Goal: Navigation & Orientation: Find specific page/section

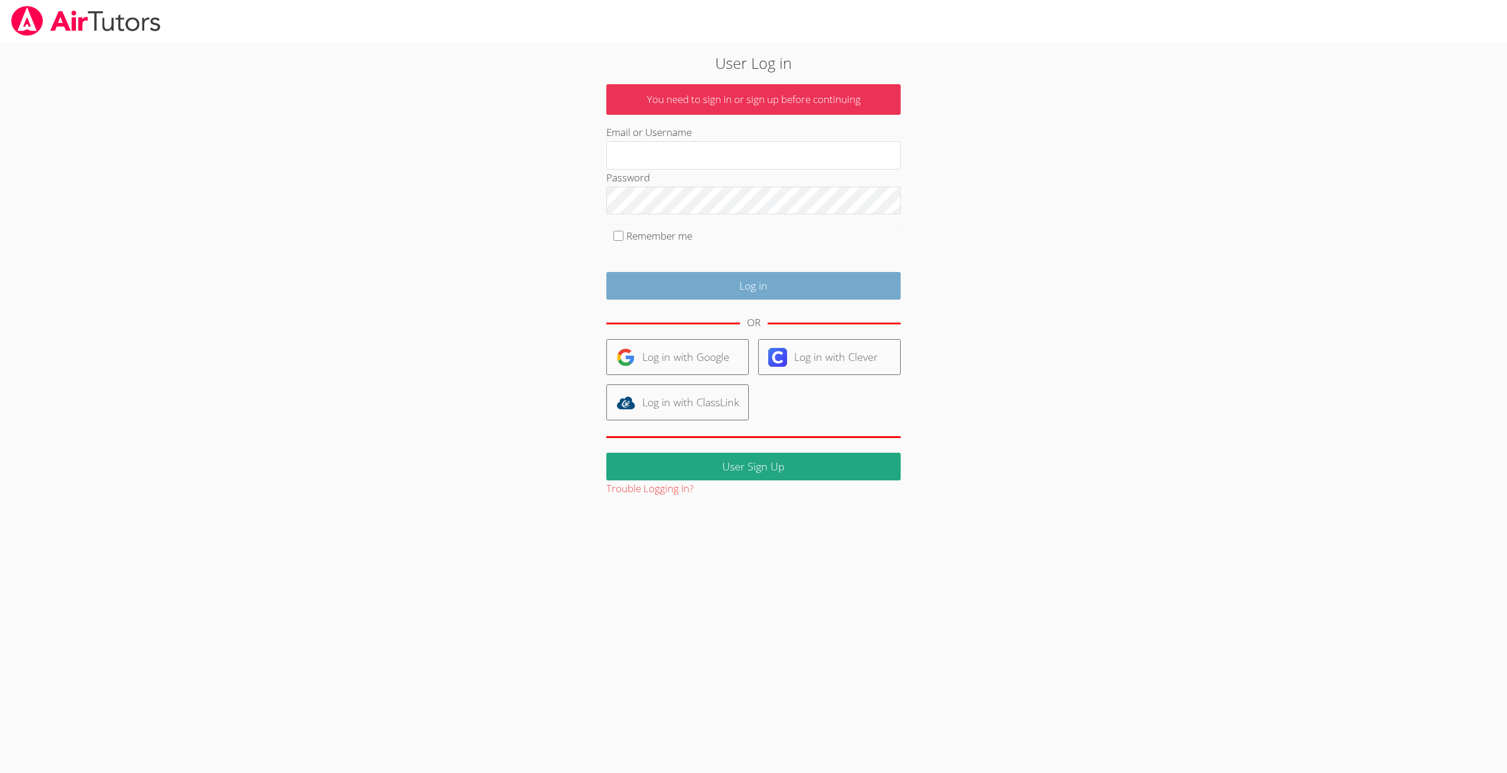
type input "brillianteacher@gmail.com"
click at [752, 282] on input "Log in" at bounding box center [753, 286] width 294 height 28
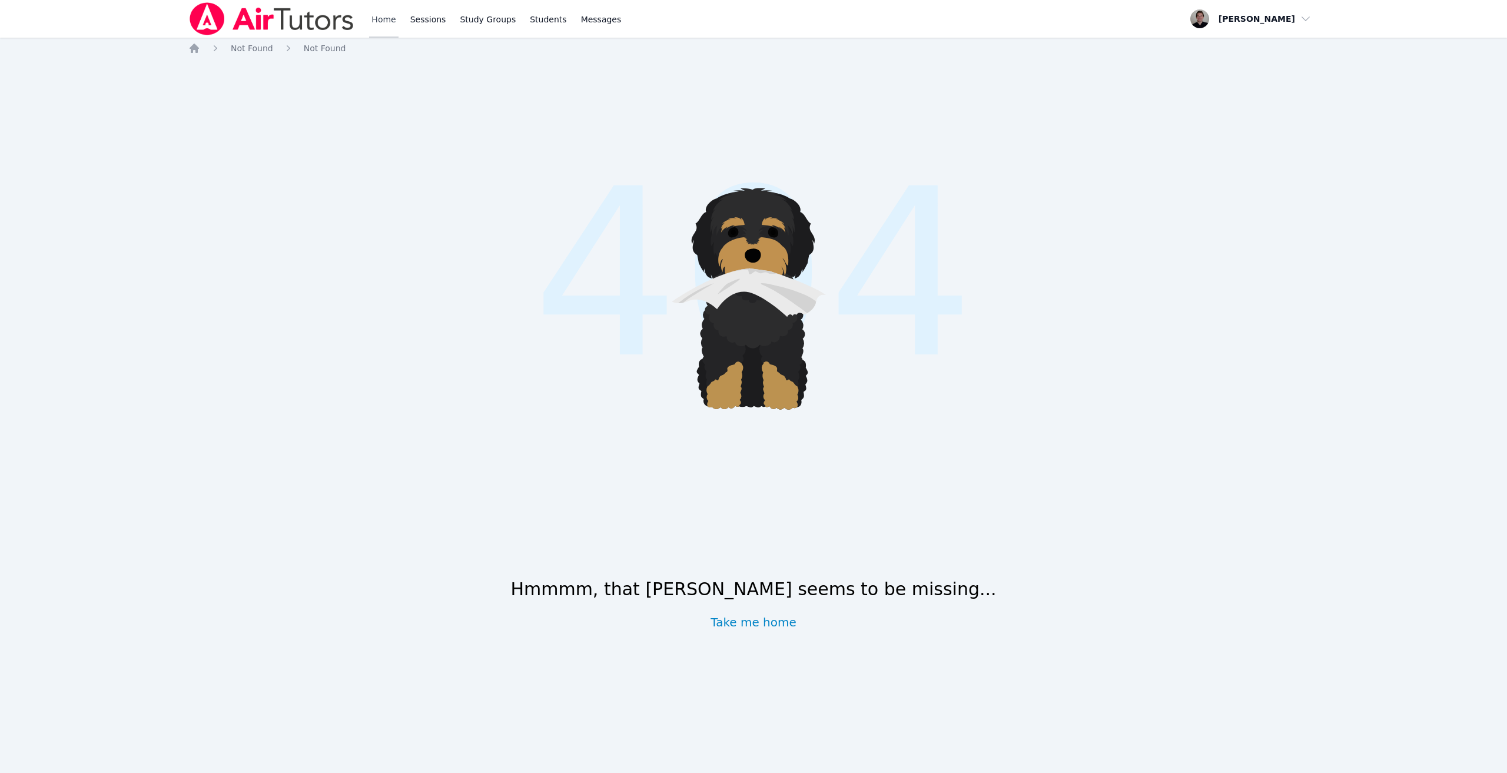
click at [374, 18] on link "Home" at bounding box center [383, 19] width 29 height 38
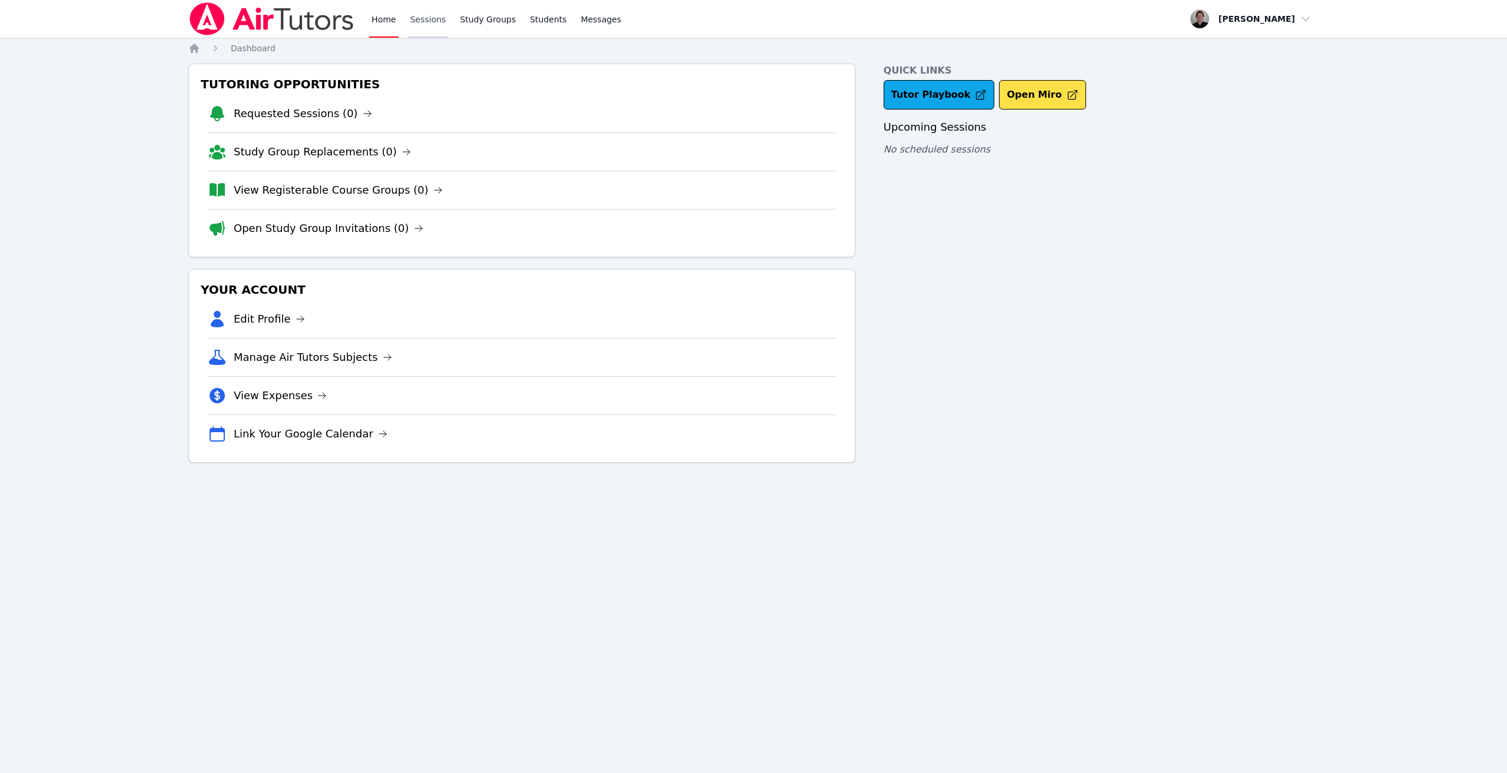
click at [432, 17] on link "Sessions" at bounding box center [428, 19] width 41 height 38
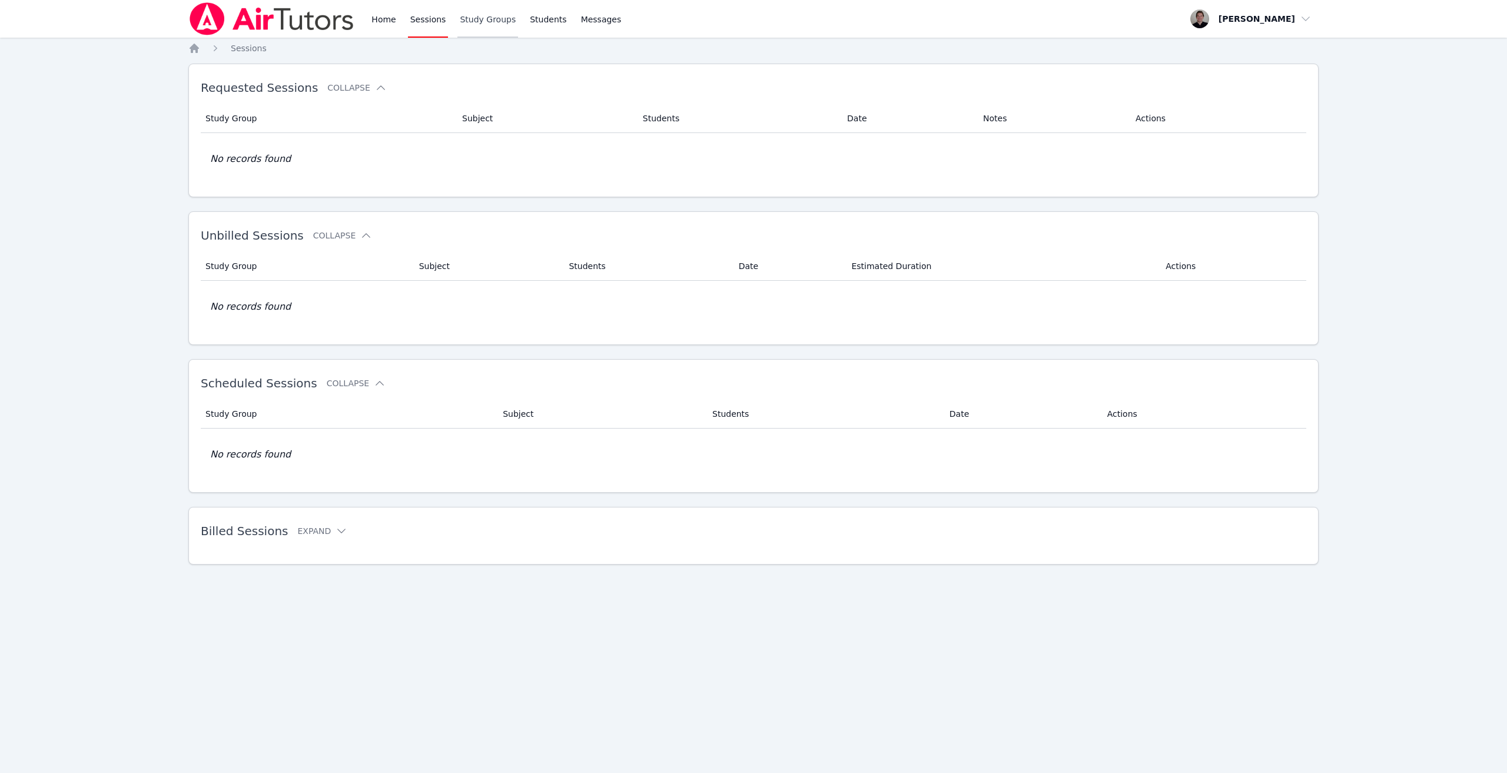
click at [485, 23] on link "Study Groups" at bounding box center [487, 19] width 61 height 38
